Goal: Navigation & Orientation: Find specific page/section

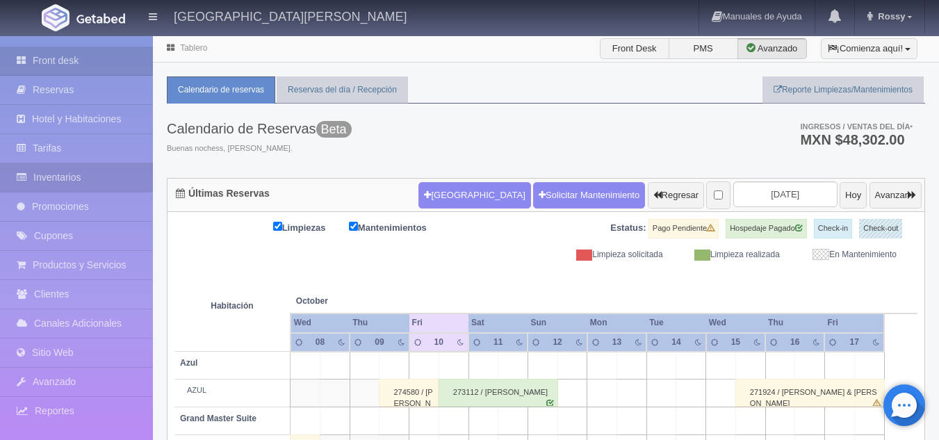
click at [105, 182] on link "Inventarios" at bounding box center [76, 177] width 153 height 29
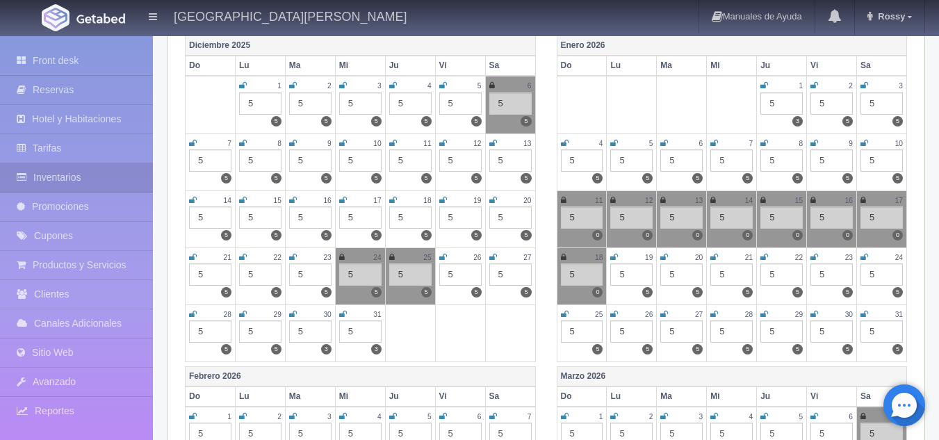
scroll to position [584, 0]
click at [83, 63] on link "Front desk" at bounding box center [76, 61] width 153 height 29
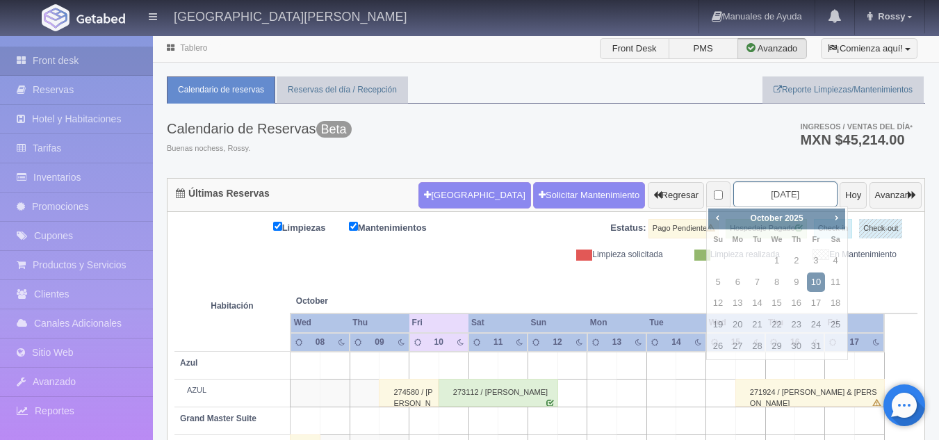
click at [762, 187] on input "[DATE]" at bounding box center [785, 194] width 104 height 26
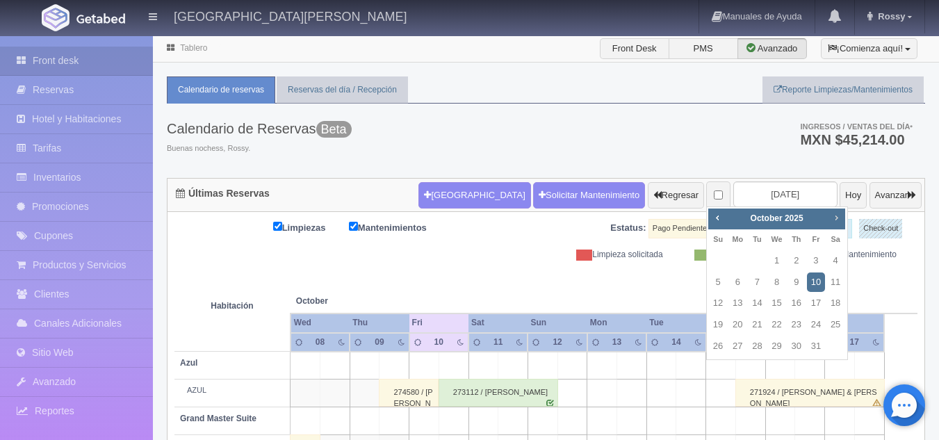
click at [836, 222] on span "Next" at bounding box center [836, 217] width 11 height 11
click at [456, 131] on div "Calendario de Reservas Beta Buenas nochess, Rossy. Ingresos / Ventas del día * …" at bounding box center [546, 141] width 758 height 74
